Goal: Contribute content: Contribute content

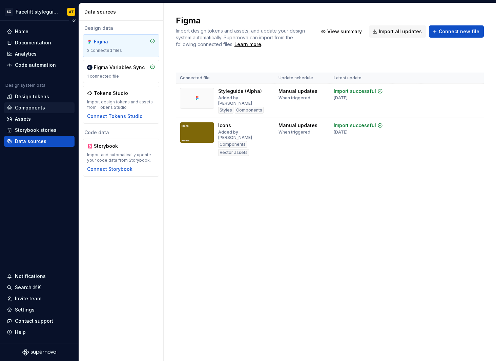
click at [41, 107] on div "Components" at bounding box center [30, 107] width 30 height 7
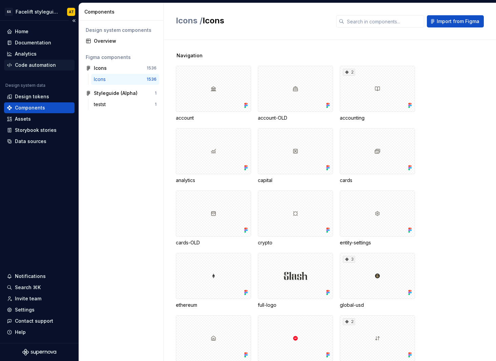
click at [48, 67] on div "Code automation" at bounding box center [35, 65] width 41 height 7
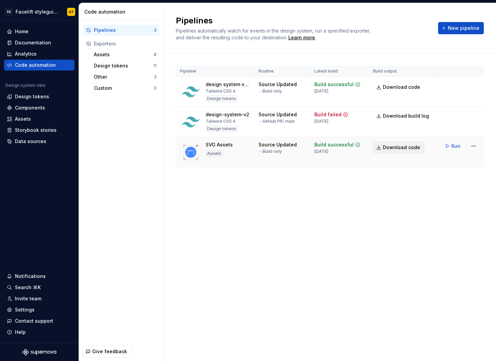
click at [387, 147] on span "Download code" at bounding box center [401, 147] width 37 height 7
click at [471, 144] on html "SX Facelift styleguide AT Home Documentation Analytics Code automation Design s…" at bounding box center [248, 180] width 496 height 361
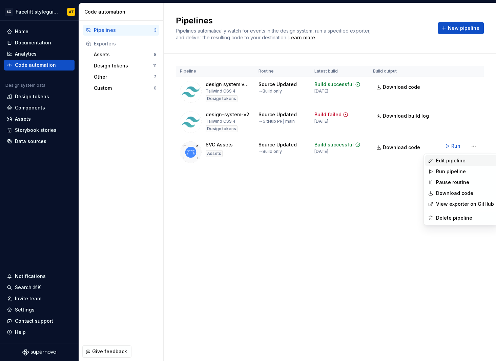
click at [454, 163] on div "Edit pipeline" at bounding box center [465, 160] width 58 height 7
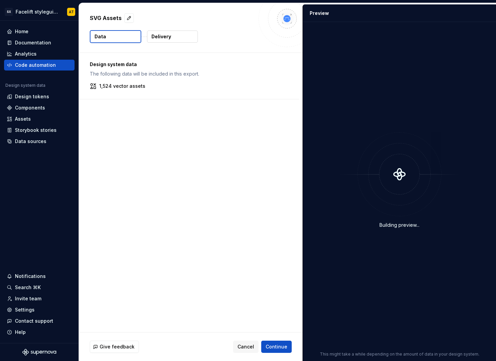
click at [135, 84] on p "1,524 vector assets" at bounding box center [122, 86] width 46 height 7
click at [175, 36] on button "Delivery" at bounding box center [172, 36] width 51 height 12
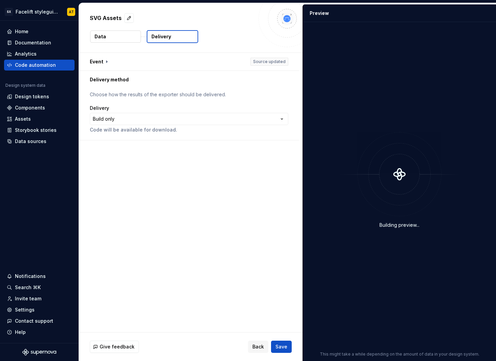
click at [104, 40] on button "Data" at bounding box center [115, 36] width 51 height 12
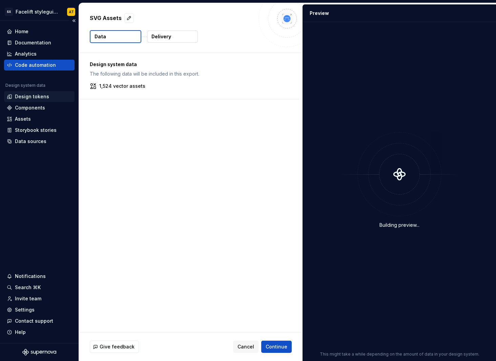
click at [42, 98] on div "Design tokens" at bounding box center [32, 96] width 34 height 7
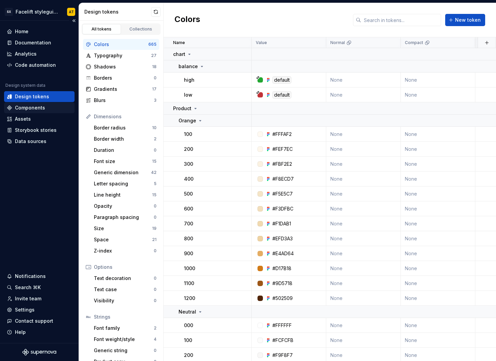
click at [38, 109] on div "Components" at bounding box center [30, 107] width 30 height 7
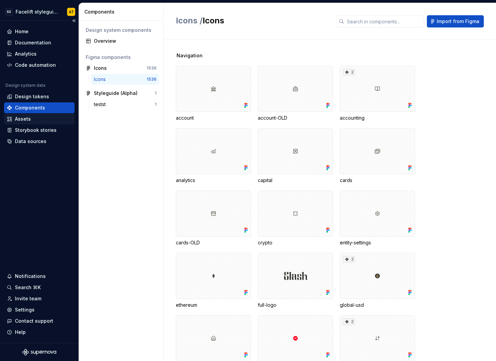
click at [32, 121] on div "Assets" at bounding box center [39, 118] width 65 height 7
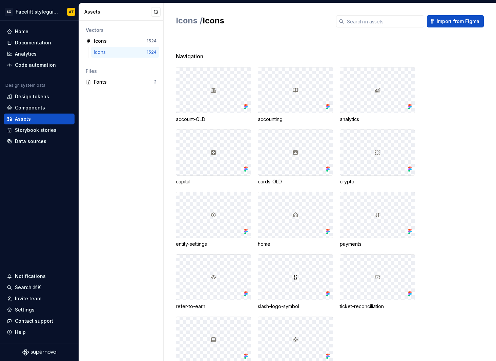
click at [134, 52] on div "Icons" at bounding box center [120, 52] width 53 height 7
click at [389, 19] on input "text" at bounding box center [384, 21] width 80 height 12
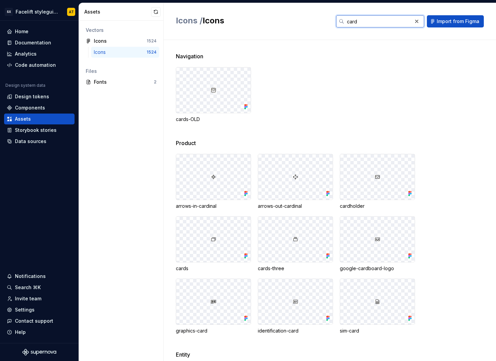
type input "card"
click at [142, 15] on div "Assets" at bounding box center [117, 11] width 67 height 7
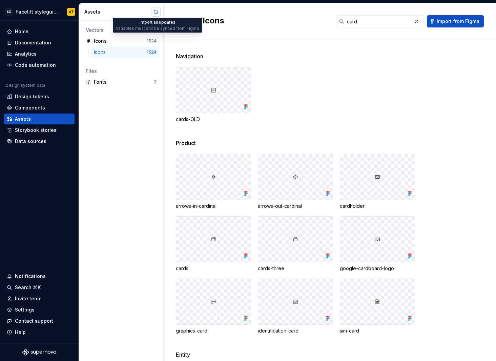
click at [155, 14] on button "button" at bounding box center [155, 11] width 9 height 9
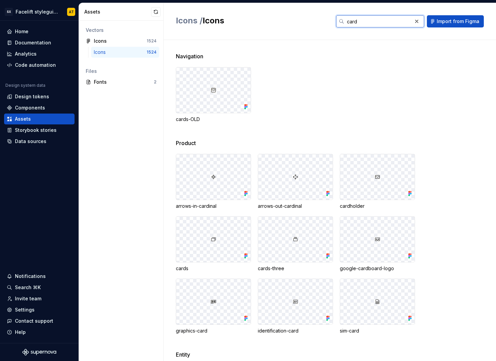
click at [369, 25] on input "card" at bounding box center [378, 21] width 68 height 12
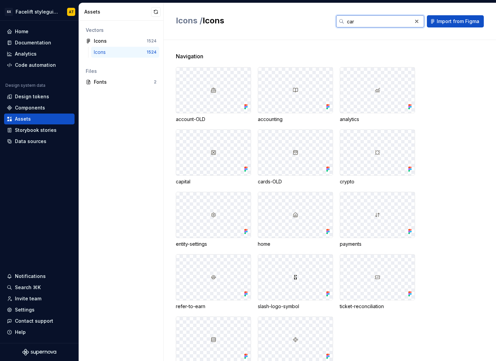
type input "card"
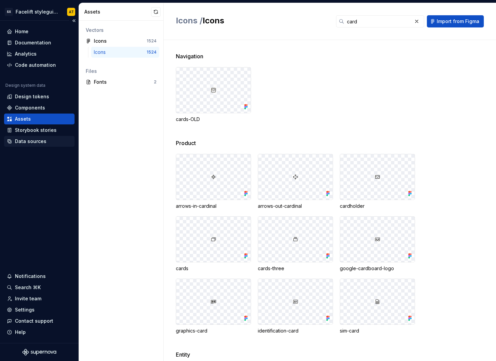
click at [38, 142] on div "Data sources" at bounding box center [30, 141] width 31 height 7
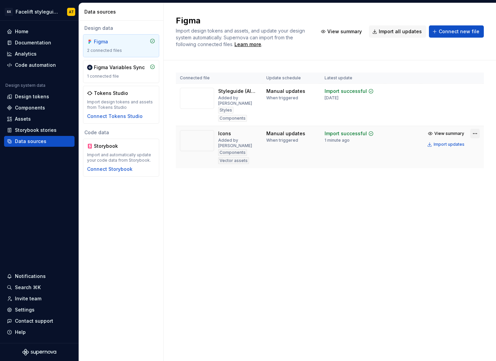
click at [474, 134] on html "SX Facelift styleguide AT Home Documentation Analytics Code automation Design s…" at bounding box center [248, 180] width 496 height 361
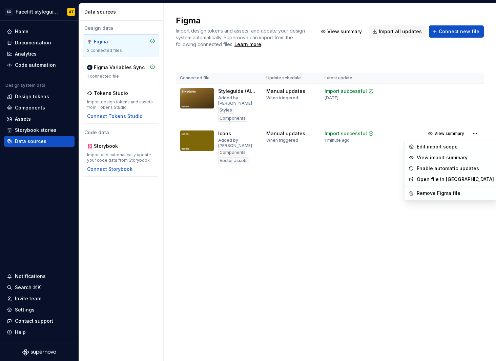
click at [447, 179] on link "Open file in [GEOGRAPHIC_DATA]" at bounding box center [454, 179] width 77 height 7
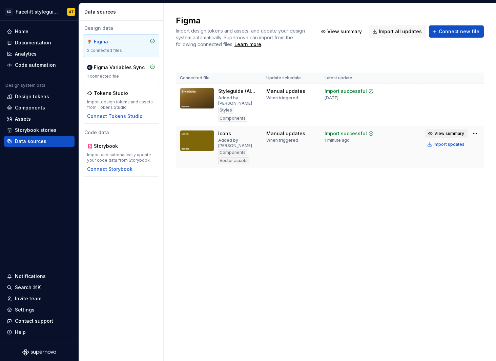
click at [440, 134] on span "View summary" at bounding box center [449, 133] width 30 height 5
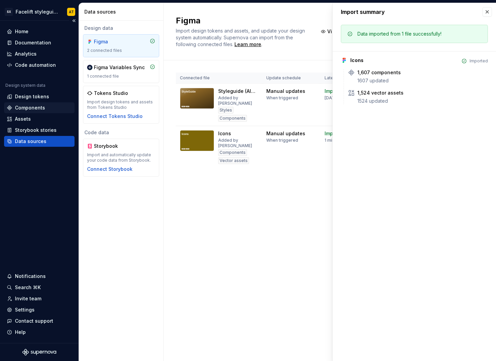
click at [36, 106] on div "Components" at bounding box center [30, 107] width 30 height 7
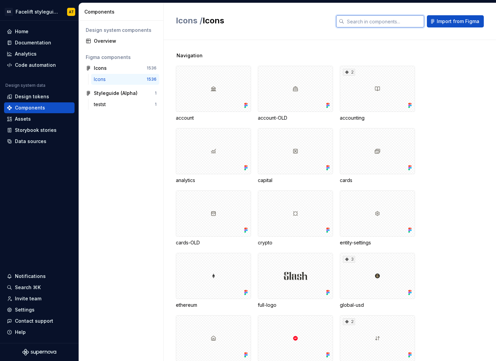
click at [386, 21] on input "text" at bounding box center [384, 21] width 80 height 12
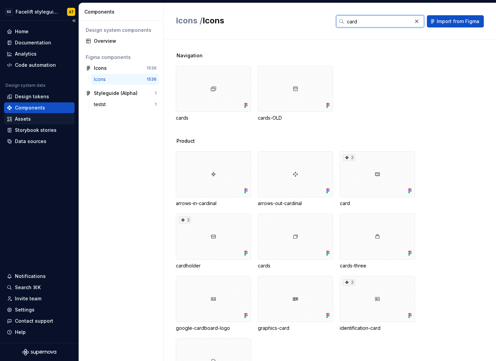
type input "card"
click at [49, 119] on div "Assets" at bounding box center [39, 118] width 65 height 7
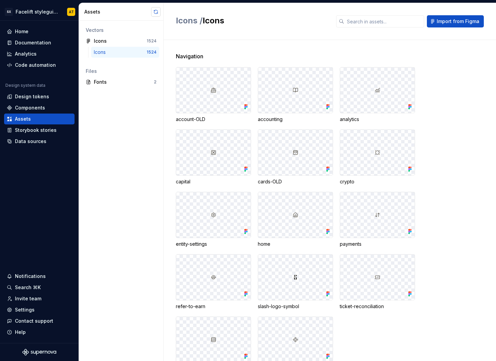
click at [158, 16] on button "button" at bounding box center [155, 11] width 9 height 9
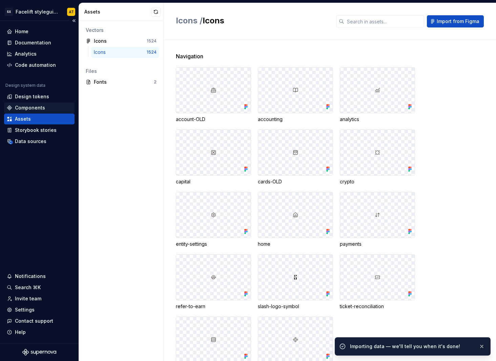
click at [44, 108] on div "Components" at bounding box center [30, 107] width 30 height 7
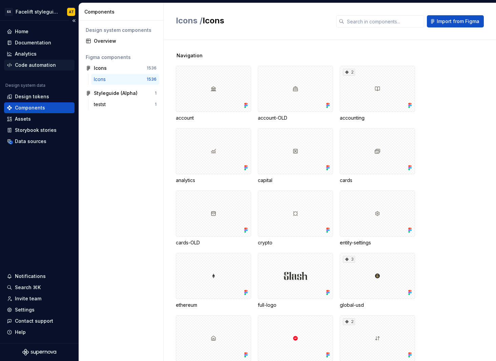
click at [42, 68] on div "Code automation" at bounding box center [35, 65] width 41 height 7
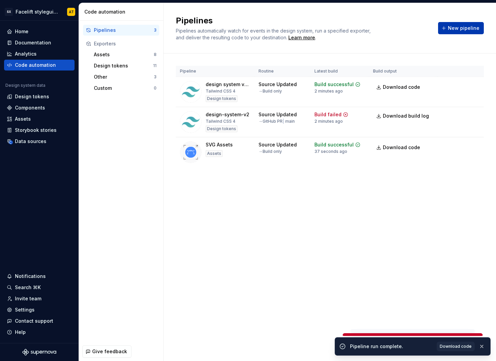
click at [451, 31] on span "New pipeline" at bounding box center [463, 28] width 31 height 7
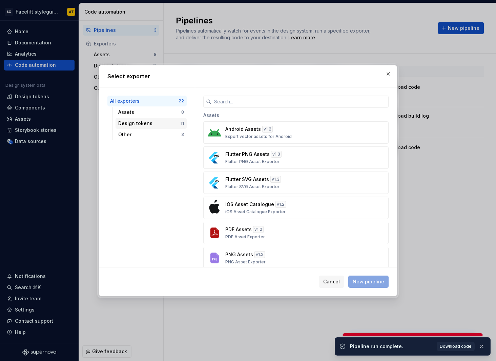
click at [145, 122] on div "Design tokens" at bounding box center [149, 123] width 62 height 7
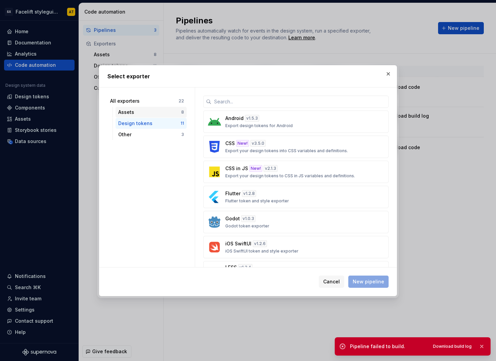
click at [146, 113] on div "Assets" at bounding box center [149, 112] width 63 height 7
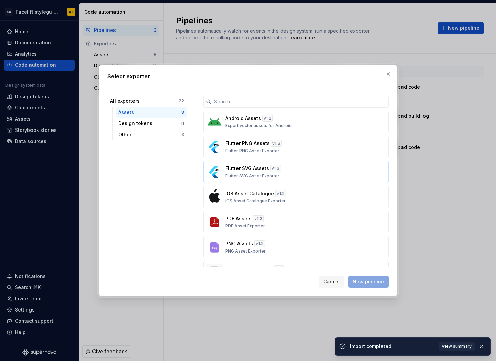
scroll to position [49, 0]
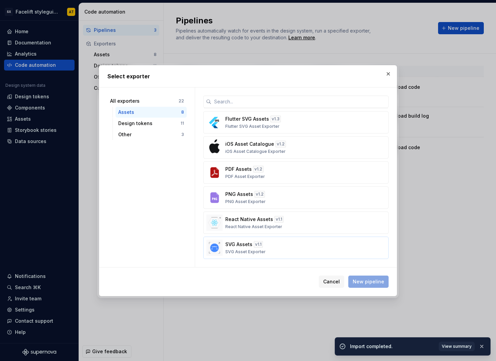
click at [288, 248] on div "SVG Assets v 1.1 SVG Asset Exporter" at bounding box center [293, 248] width 137 height 14
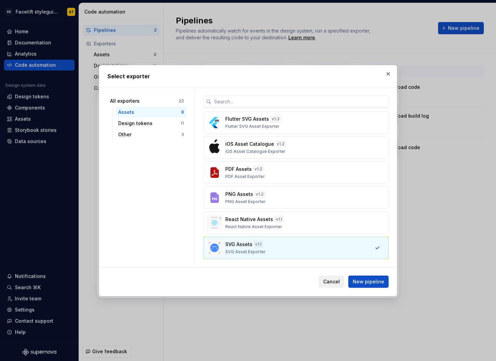
click at [334, 282] on span "Cancel" at bounding box center [331, 281] width 17 height 7
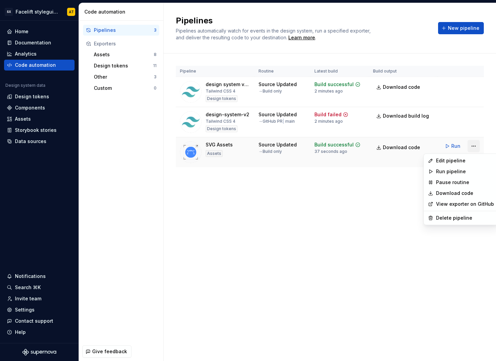
click at [474, 146] on html "SX Facelift styleguide AT Home Documentation Analytics Code automation Design s…" at bounding box center [248, 180] width 496 height 361
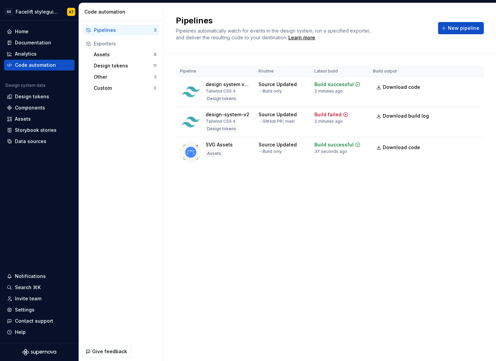
click at [391, 190] on html "SX Facelift styleguide AT Home Documentation Analytics Code automation Design s…" at bounding box center [248, 180] width 496 height 361
click at [391, 146] on span "Download code" at bounding box center [401, 147] width 37 height 7
click at [453, 29] on span "New pipeline" at bounding box center [463, 28] width 31 height 7
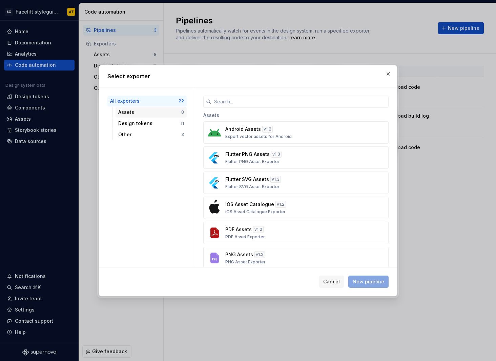
click at [149, 114] on div "Assets" at bounding box center [149, 112] width 63 height 7
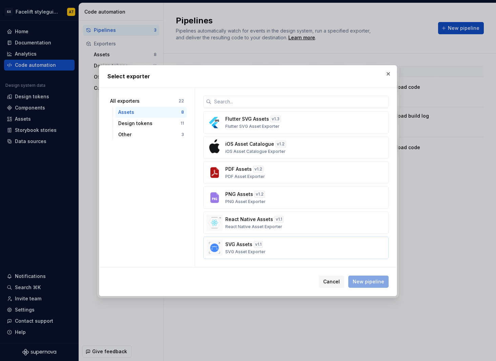
click at [278, 247] on div "SVG Assets v 1.1 SVG Asset Exporter" at bounding box center [293, 248] width 137 height 14
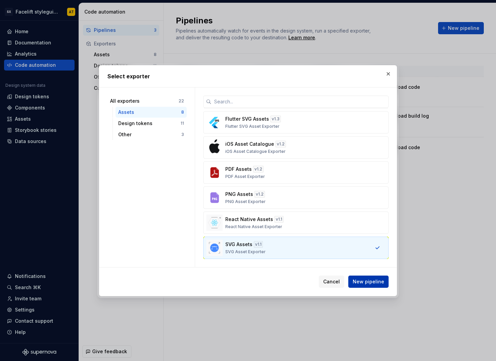
click at [377, 285] on button "New pipeline" at bounding box center [368, 281] width 40 height 12
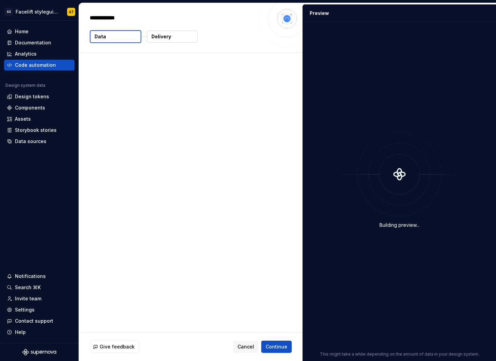
type textarea "*"
click at [113, 90] on div "Design system data The following data will be included in this export. 1,526 ve…" at bounding box center [189, 76] width 220 height 46
click at [245, 345] on span "Cancel" at bounding box center [245, 346] width 17 height 7
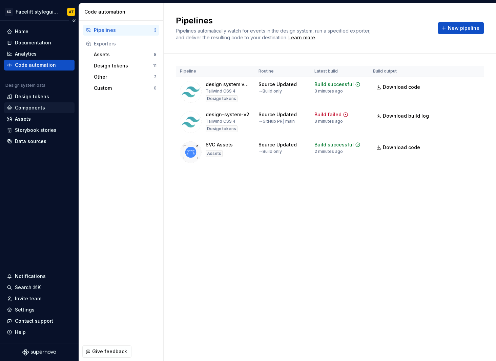
click at [35, 106] on div "Components" at bounding box center [30, 107] width 30 height 7
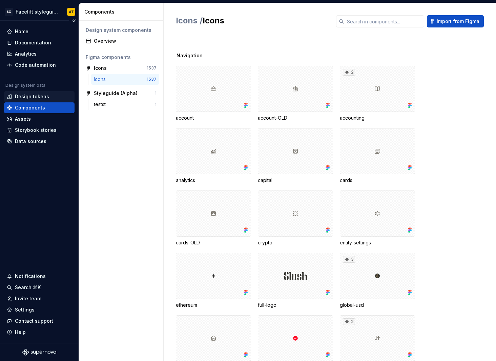
click at [39, 95] on div "Design tokens" at bounding box center [32, 96] width 34 height 7
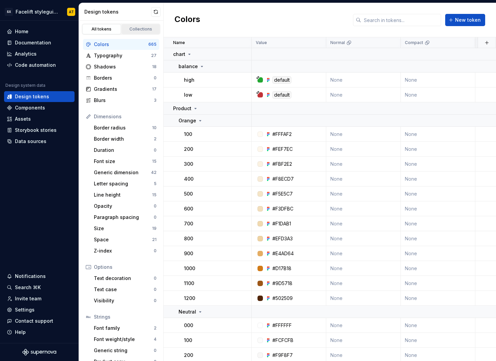
click at [142, 32] on link "Collections" at bounding box center [141, 29] width 39 height 10
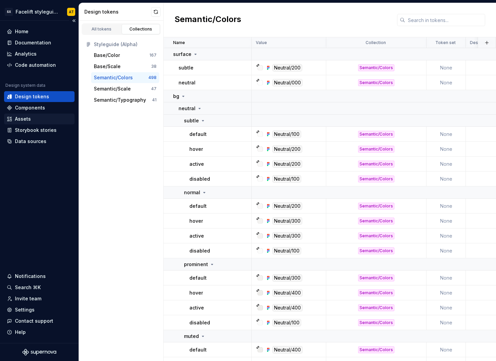
click at [35, 118] on div "Assets" at bounding box center [39, 118] width 65 height 7
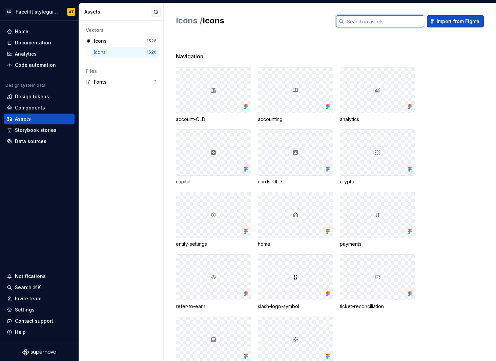
click at [355, 24] on input "text" at bounding box center [384, 21] width 80 height 12
type input "card"
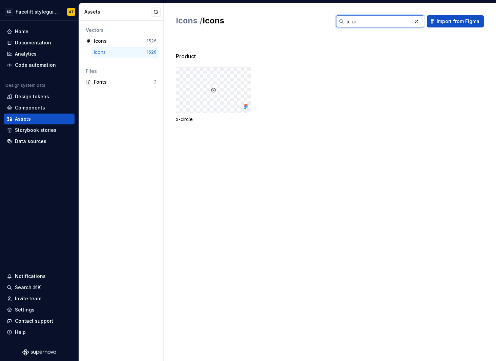
type input "x-cir"
type input "check-cir"
click at [230, 93] on div at bounding box center [213, 89] width 74 height 45
click at [187, 164] on div "Product check-circle" at bounding box center [336, 200] width 320 height 321
click at [392, 23] on input "check-cir" at bounding box center [378, 21] width 68 height 12
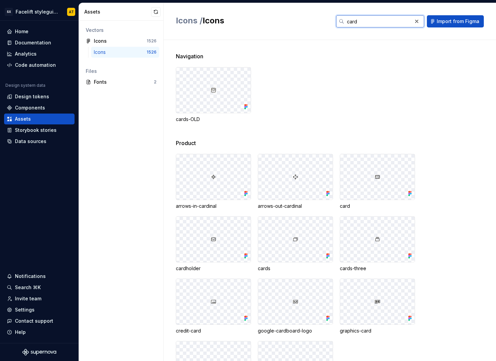
type input "card"
click at [39, 104] on div "Components" at bounding box center [39, 107] width 70 height 11
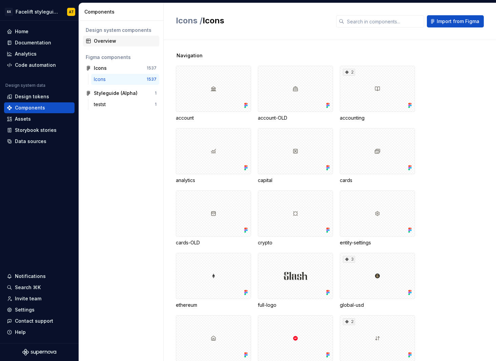
click at [108, 44] on div "Overview" at bounding box center [125, 41] width 63 height 7
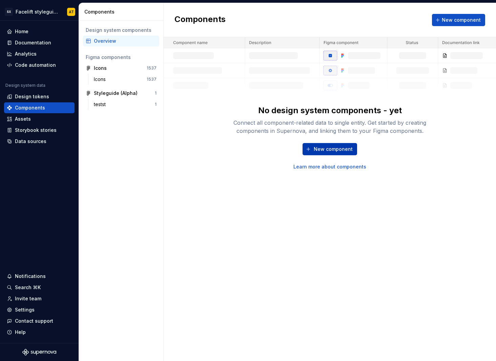
click at [327, 151] on span "New component" at bounding box center [333, 149] width 39 height 7
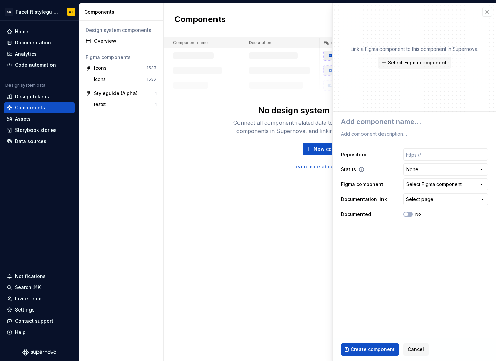
type textarea "*"
click at [488, 11] on button "button" at bounding box center [486, 11] width 9 height 9
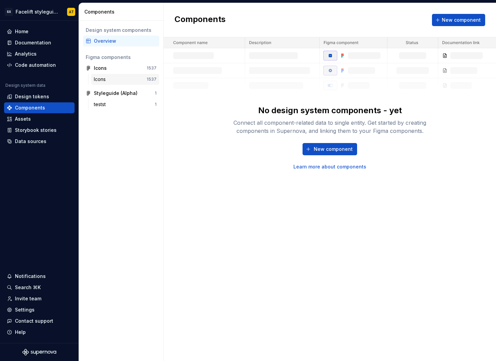
click at [105, 77] on div "Icons" at bounding box center [101, 79] width 15 height 7
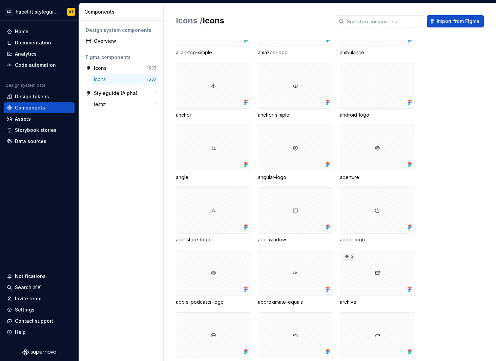
scroll to position [1041, 0]
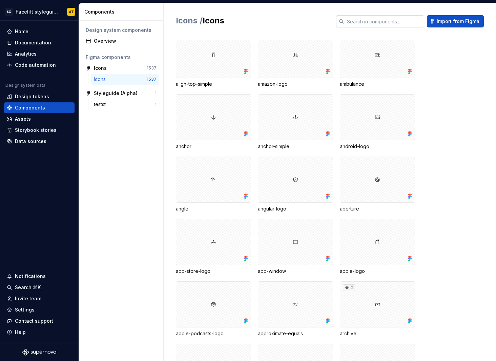
click at [354, 24] on input "text" at bounding box center [384, 21] width 80 height 12
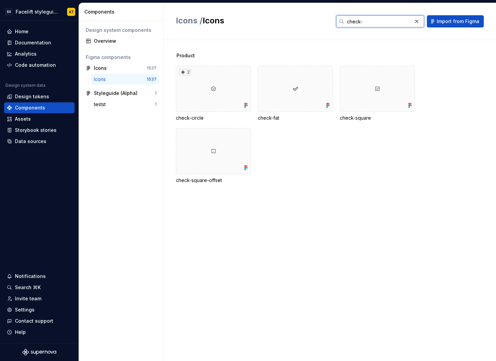
scroll to position [0, 0]
type input "check-ci"
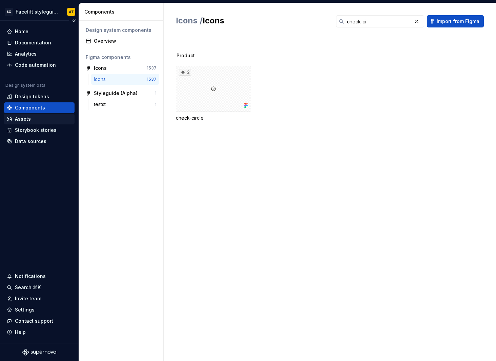
click at [29, 115] on div "Assets" at bounding box center [23, 118] width 16 height 7
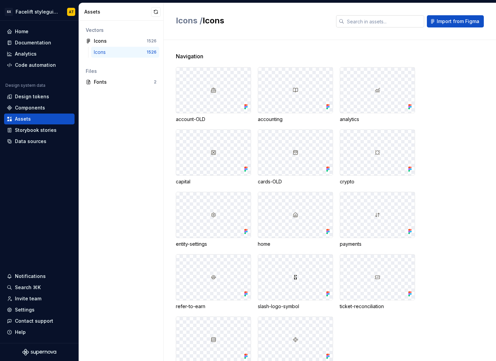
click at [370, 22] on input "text" at bounding box center [384, 21] width 80 height 12
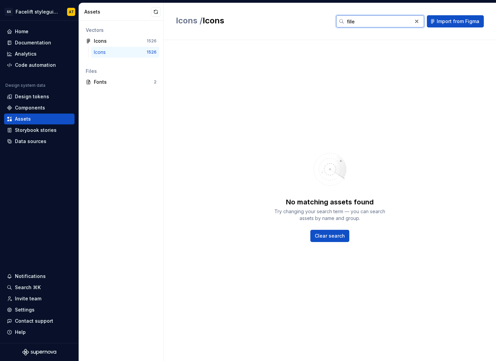
type input "filled"
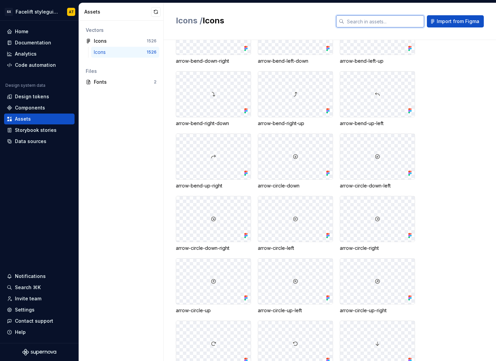
scroll to position [1374, 0]
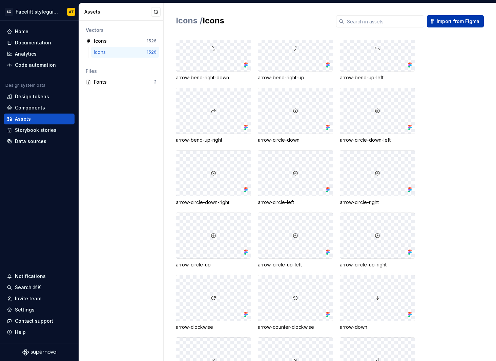
click at [446, 22] on span "Import from Figma" at bounding box center [457, 21] width 43 height 7
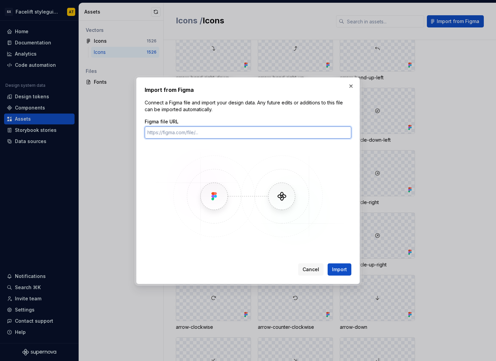
paste input "[URL][DOMAIN_NAME]"
type input "[URL][DOMAIN_NAME]"
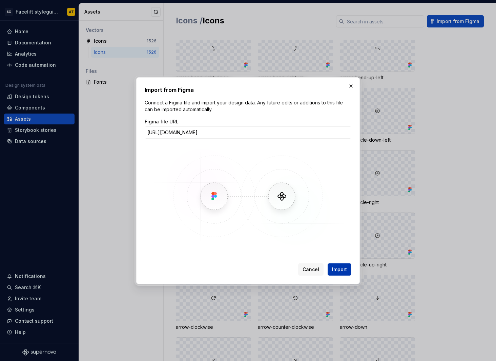
click at [338, 267] on span "Import" at bounding box center [339, 269] width 15 height 7
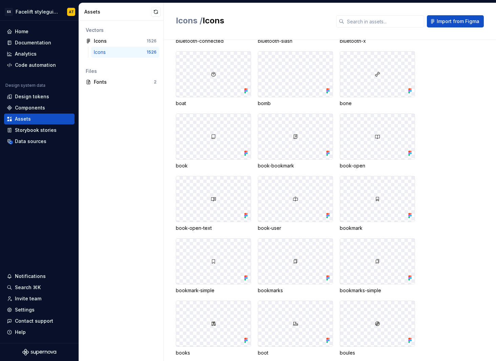
scroll to position [4869, 0]
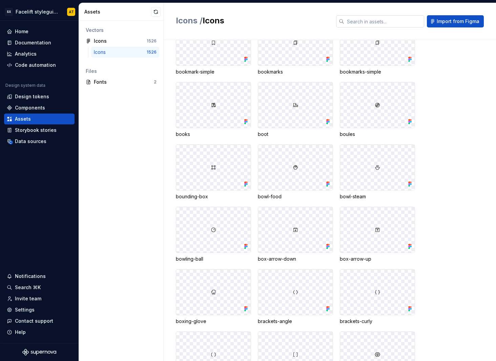
click at [389, 25] on input "text" at bounding box center [384, 21] width 80 height 12
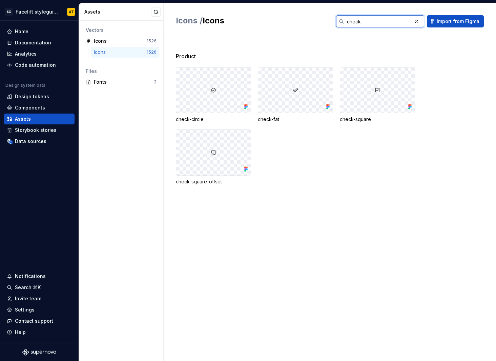
scroll to position [0, 0]
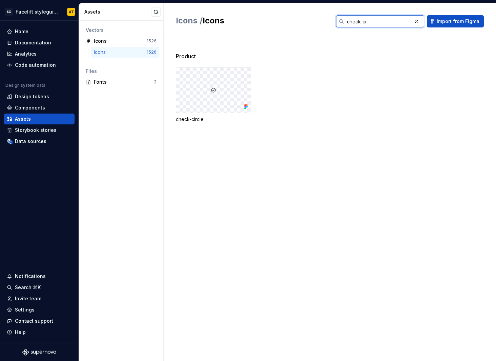
type input "check-ci"
